Goal: Task Accomplishment & Management: Manage account settings

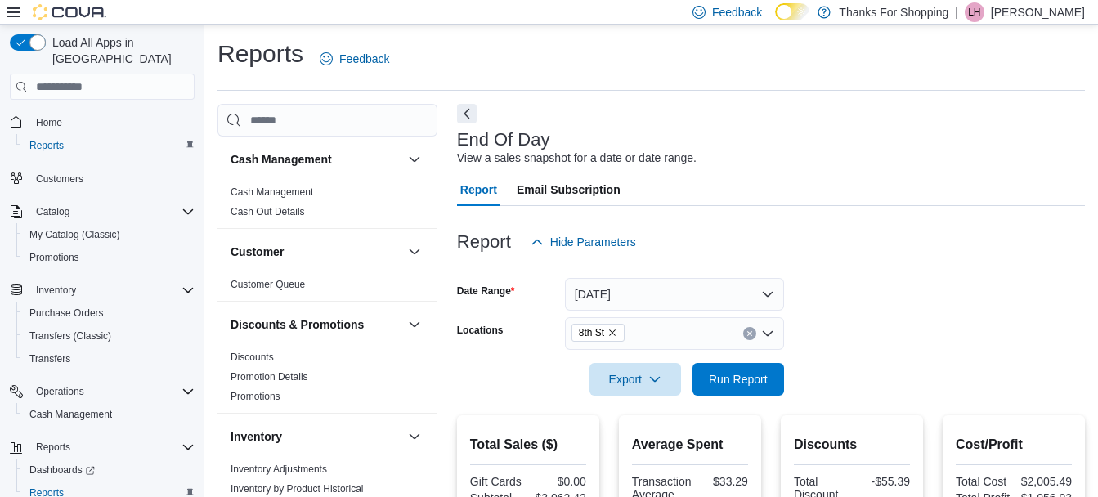
scroll to position [165, 0]
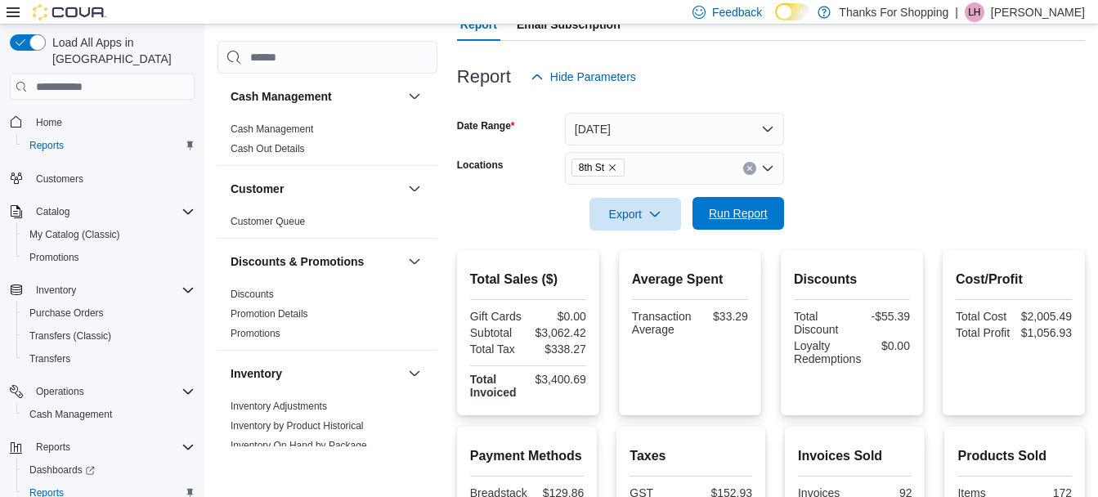
click at [756, 211] on span "Run Report" at bounding box center [738, 213] width 59 height 16
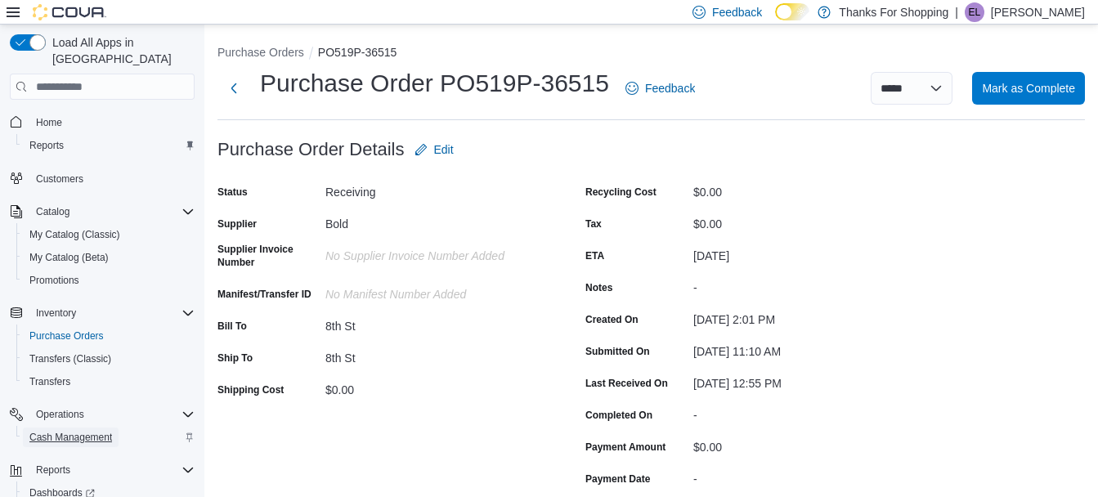
click at [78, 431] on span "Cash Management" at bounding box center [70, 437] width 83 height 13
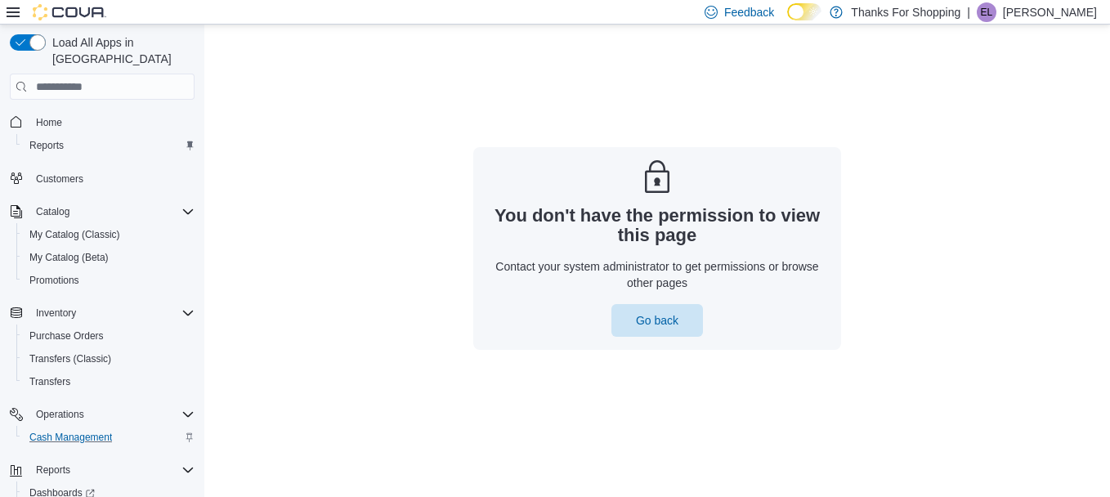
click at [1031, 19] on p "Emily Loshack" at bounding box center [1050, 12] width 94 height 20
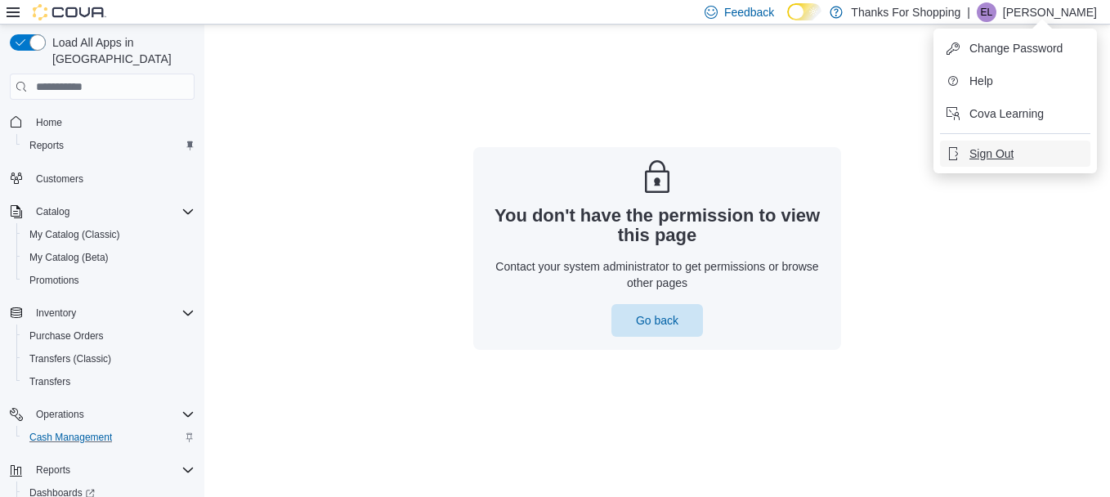
click at [996, 156] on span "Sign Out" at bounding box center [991, 154] width 44 height 16
